Goal: Register for event/course

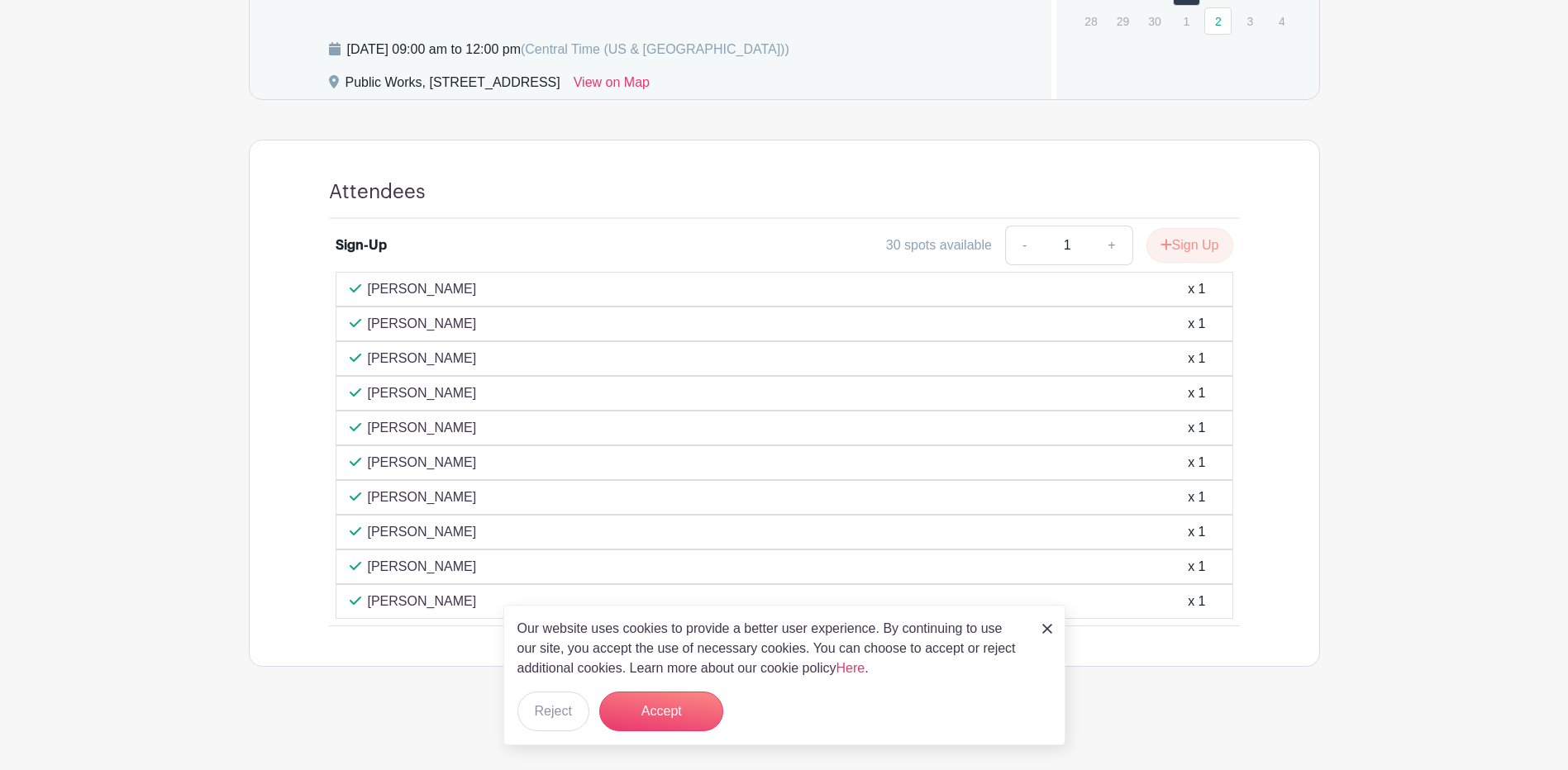
scroll to position [934, 0]
click at [1048, 626] on img at bounding box center [1047, 629] width 10 height 10
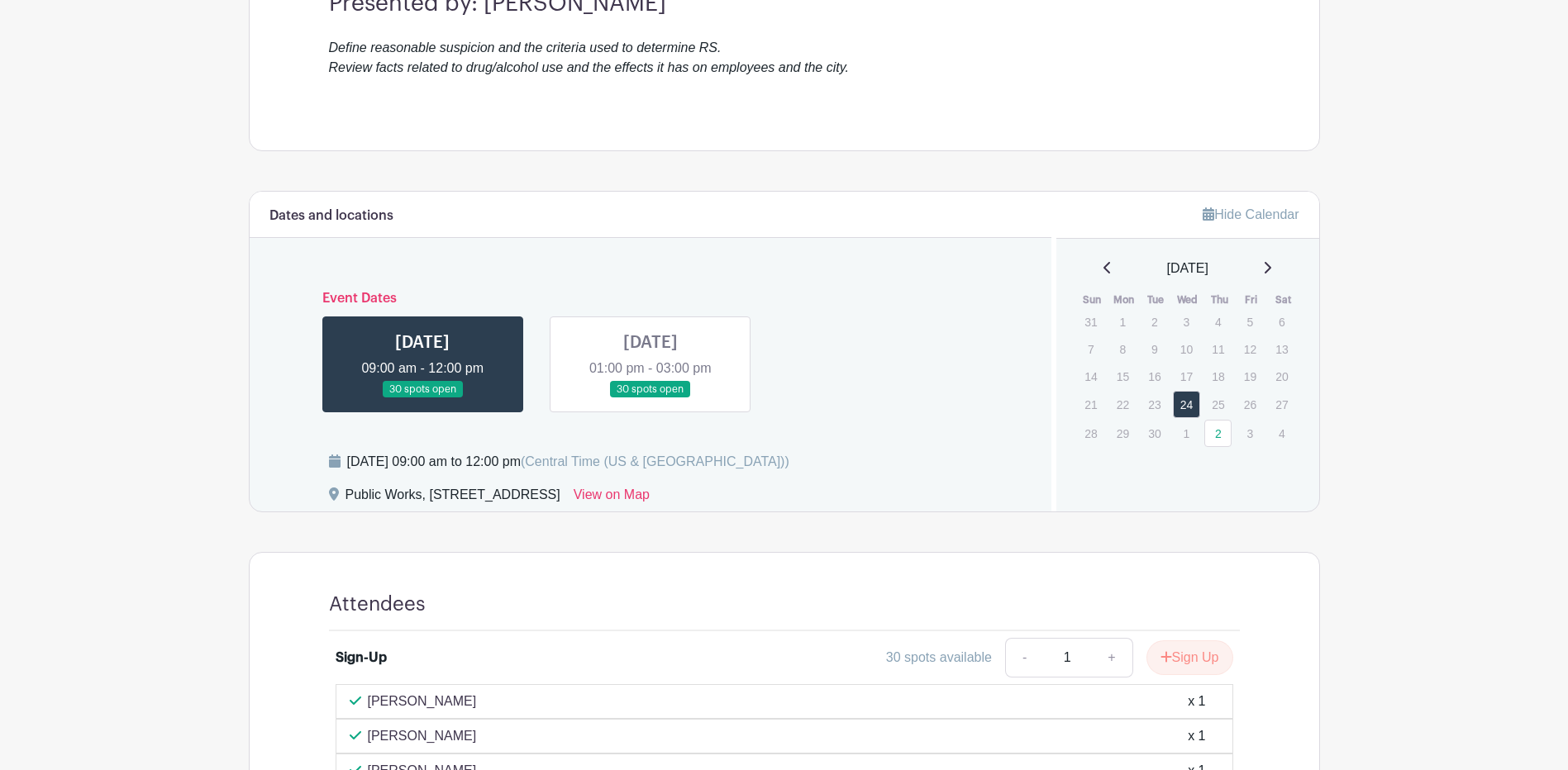
scroll to position [521, 0]
click at [650, 399] on link at bounding box center [650, 399] width 0 height 0
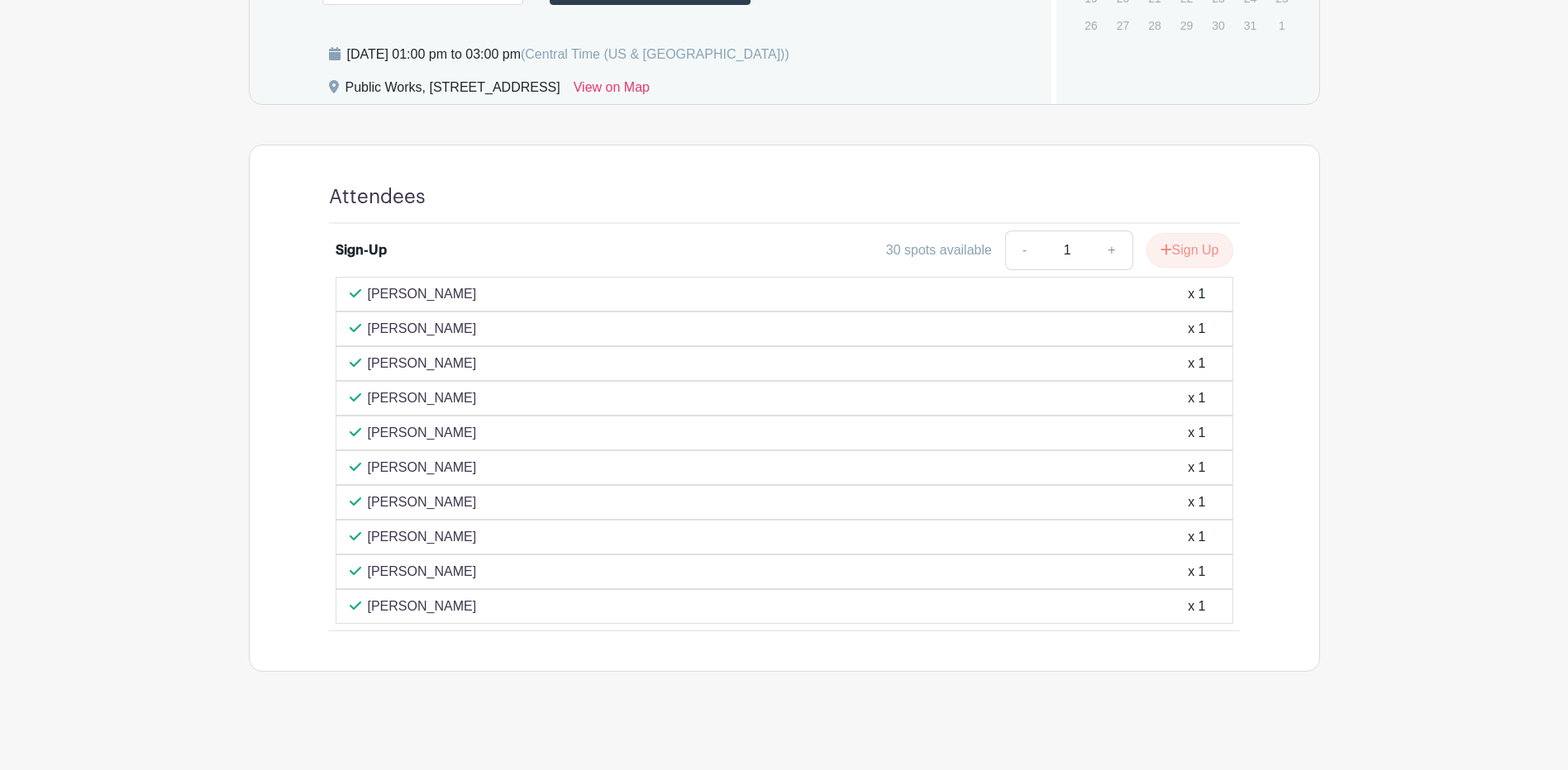
scroll to position [356, 0]
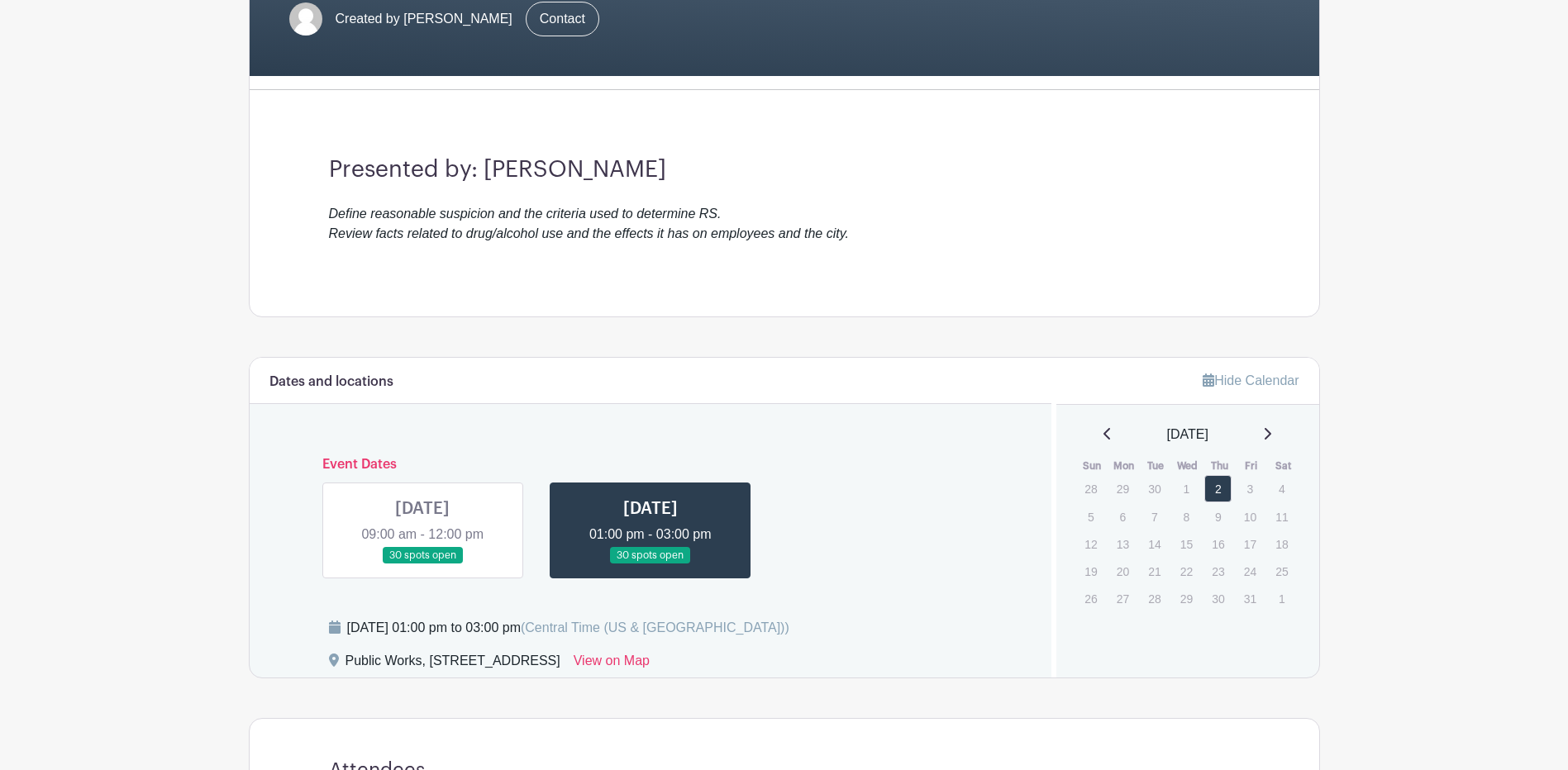
click at [650, 564] on link at bounding box center [650, 564] width 0 height 0
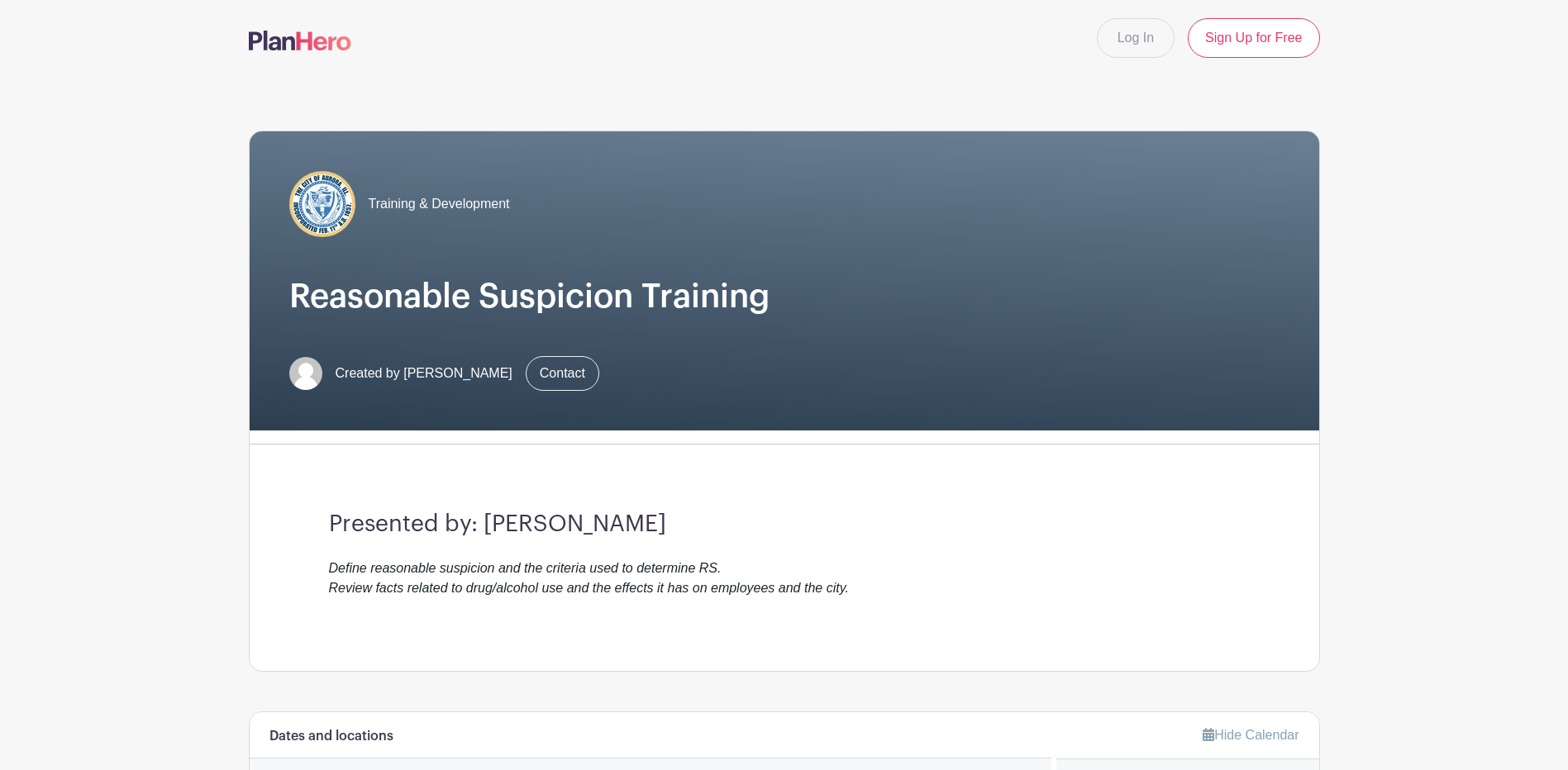
scroll to position [0, 0]
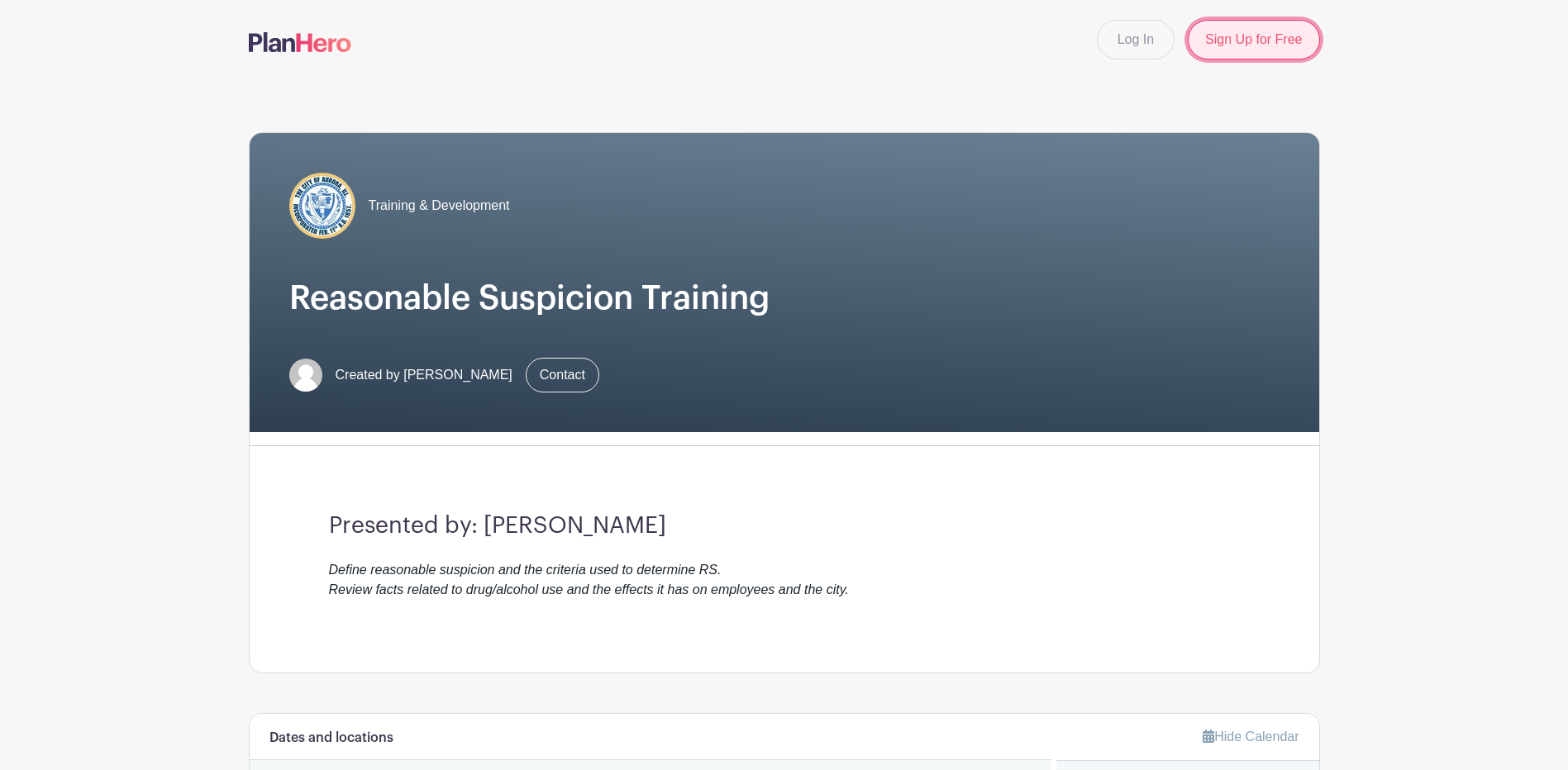
click at [1283, 42] on link "Sign Up for Free" at bounding box center [1253, 40] width 131 height 40
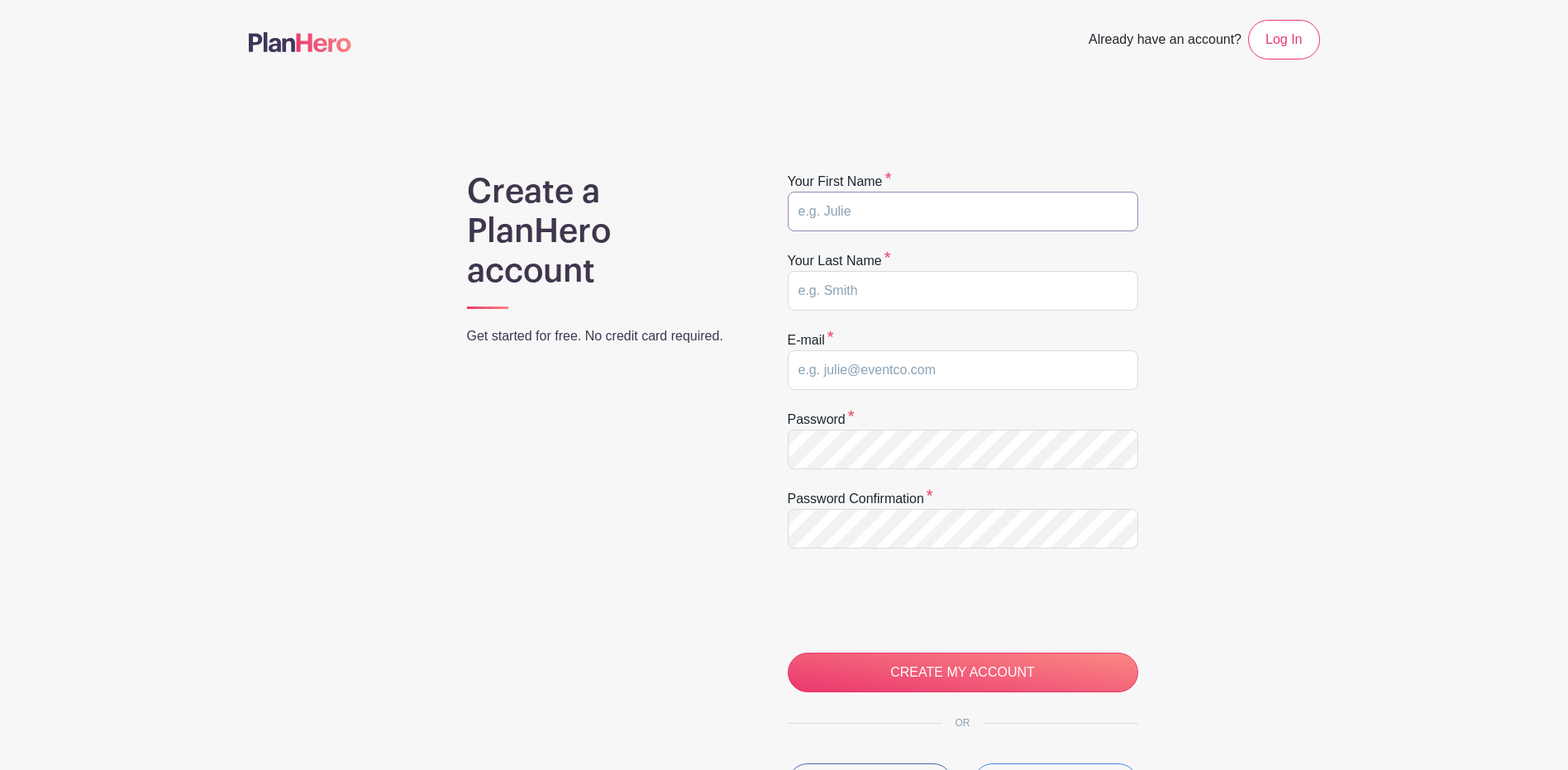
click at [865, 213] on input "text" at bounding box center [963, 212] width 350 height 40
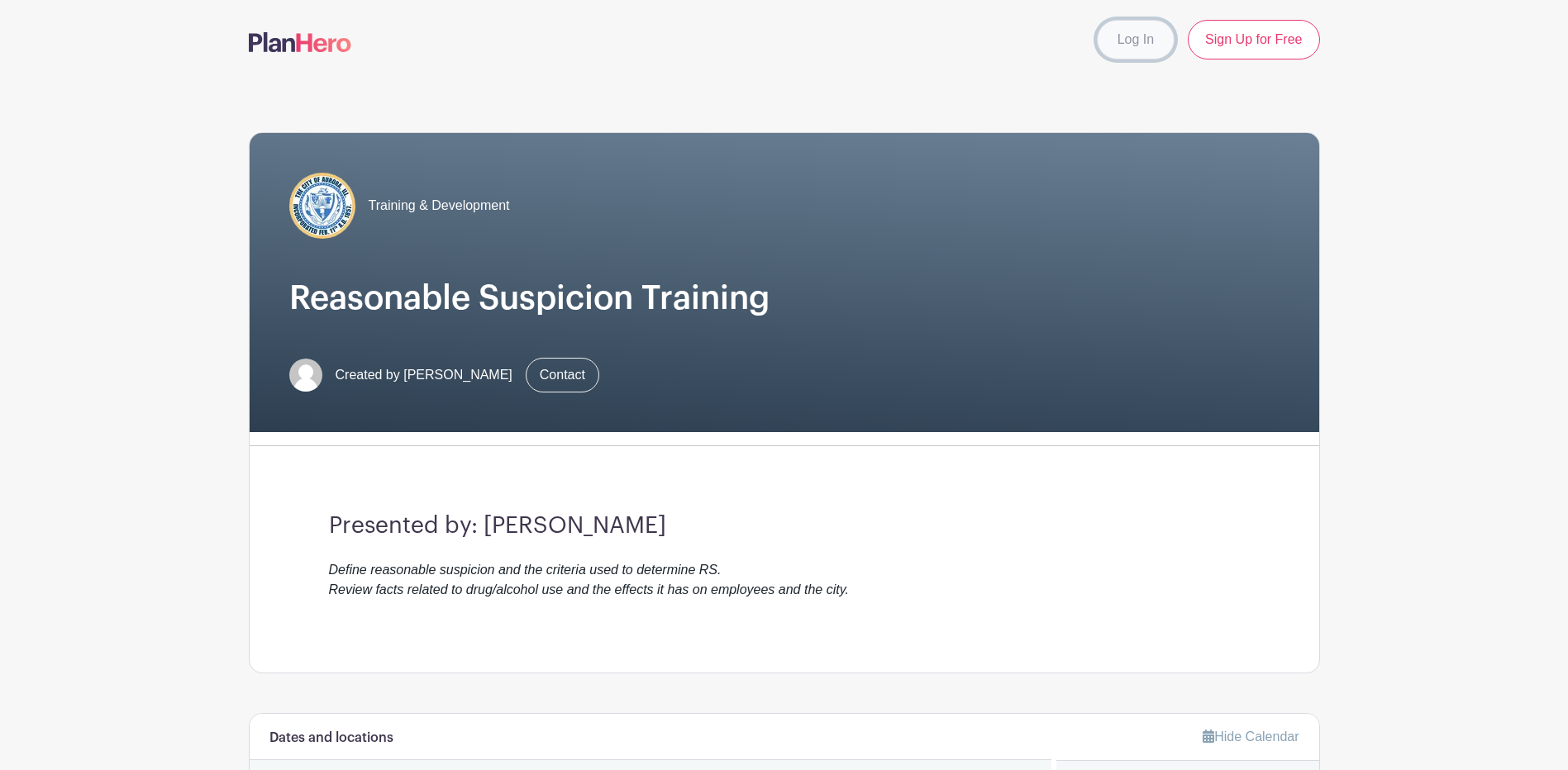
click at [1153, 48] on link "Log In" at bounding box center [1135, 40] width 78 height 40
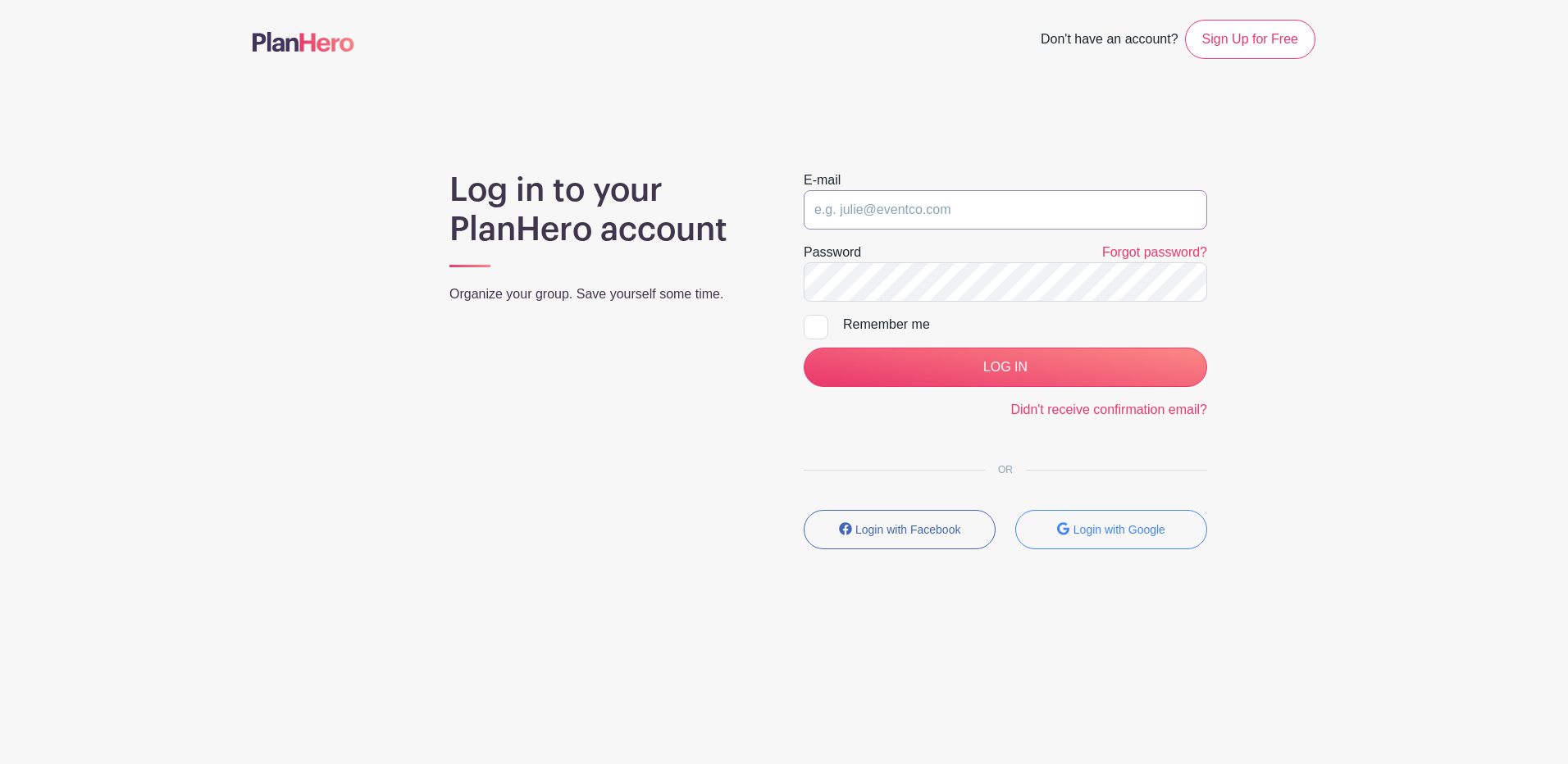
click at [926, 202] on input "email" at bounding box center [1005, 210] width 403 height 40
